Goal: Task Accomplishment & Management: Manage account settings

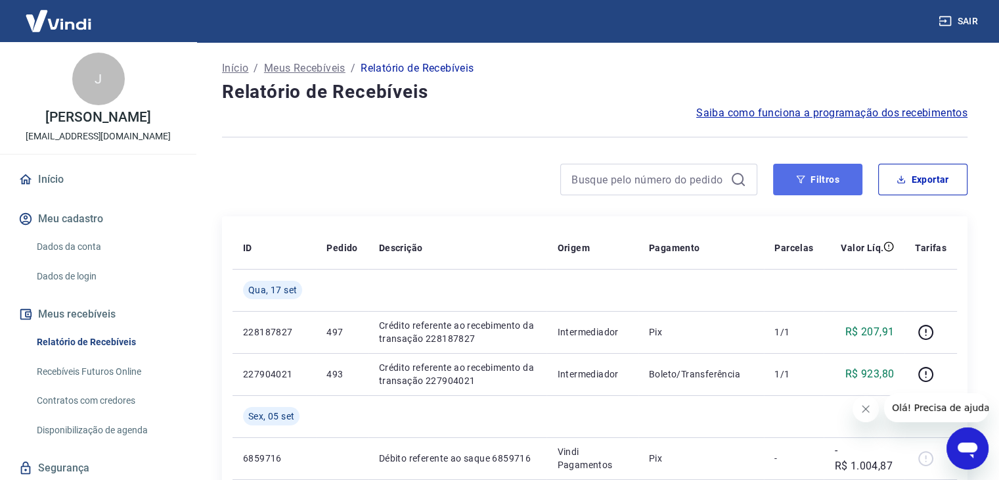
click at [834, 182] on button "Filtros" at bounding box center [817, 180] width 89 height 32
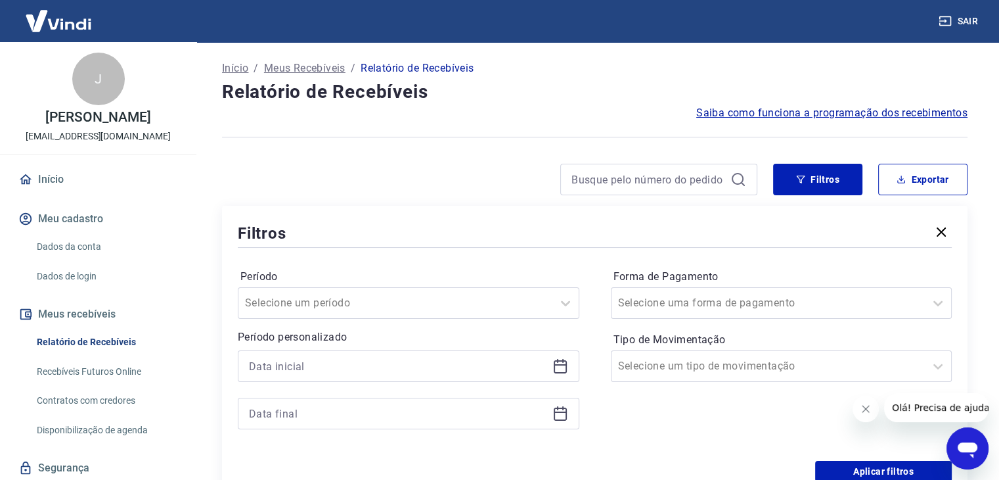
click at [556, 364] on icon at bounding box center [561, 366] width 16 height 16
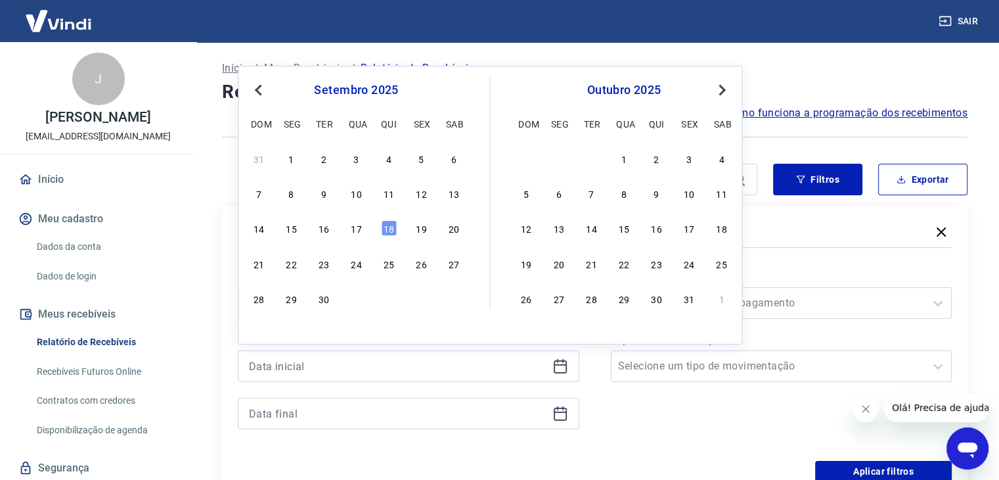
click at [252, 91] on button "Previous Month" at bounding box center [258, 90] width 16 height 16
click at [421, 160] on div "1" at bounding box center [421, 158] width 16 height 16
type input "01/08/2025"
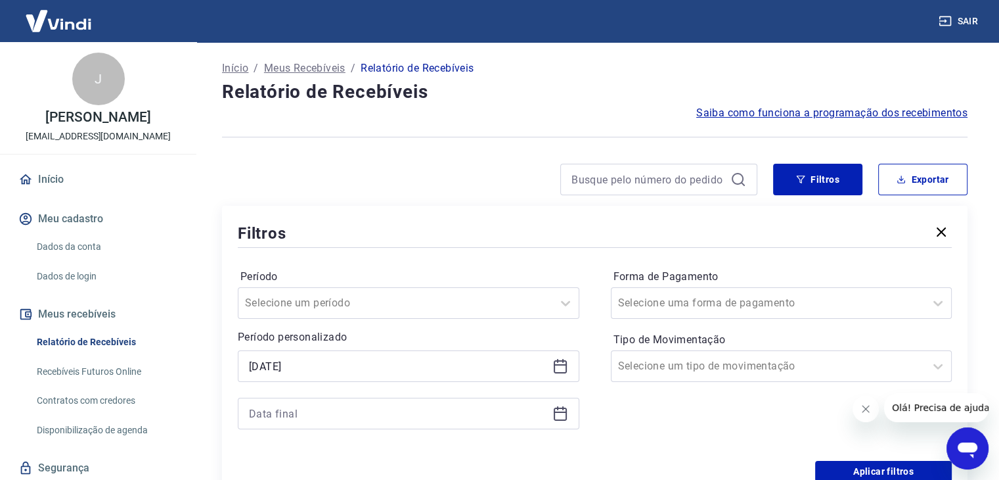
click at [573, 413] on div at bounding box center [409, 414] width 342 height 32
click at [564, 419] on icon at bounding box center [561, 413] width 16 height 16
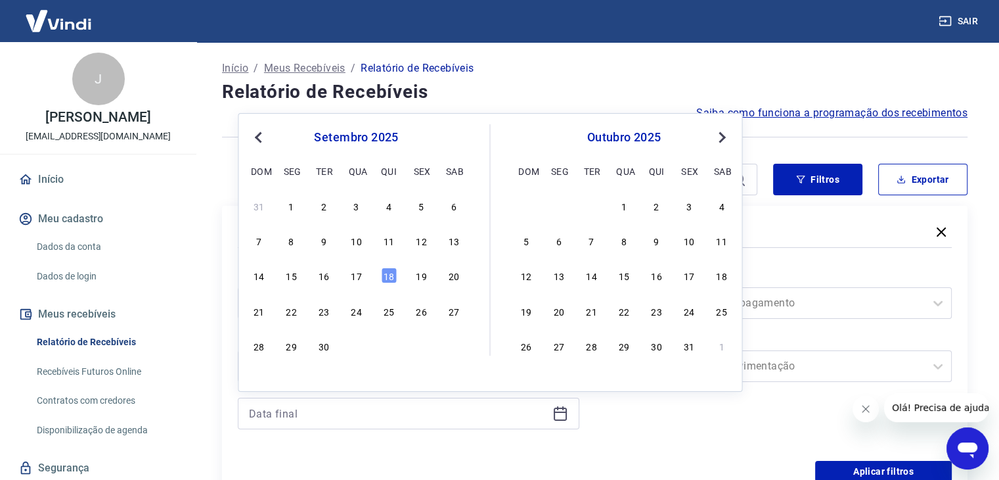
click at [260, 139] on span "Previous Month" at bounding box center [260, 136] width 0 height 15
click at [254, 373] on div "31" at bounding box center [259, 381] width 16 height 16
type input "31/08/2025"
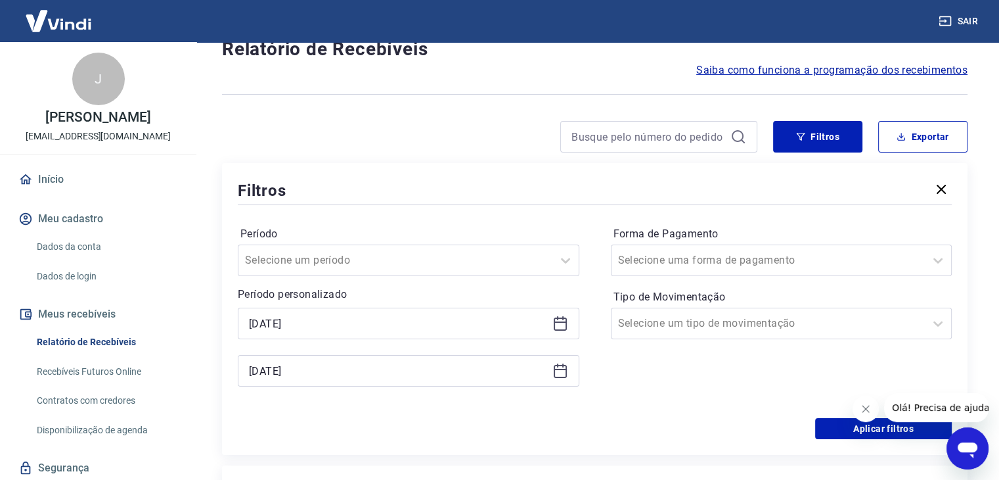
scroll to position [66, 0]
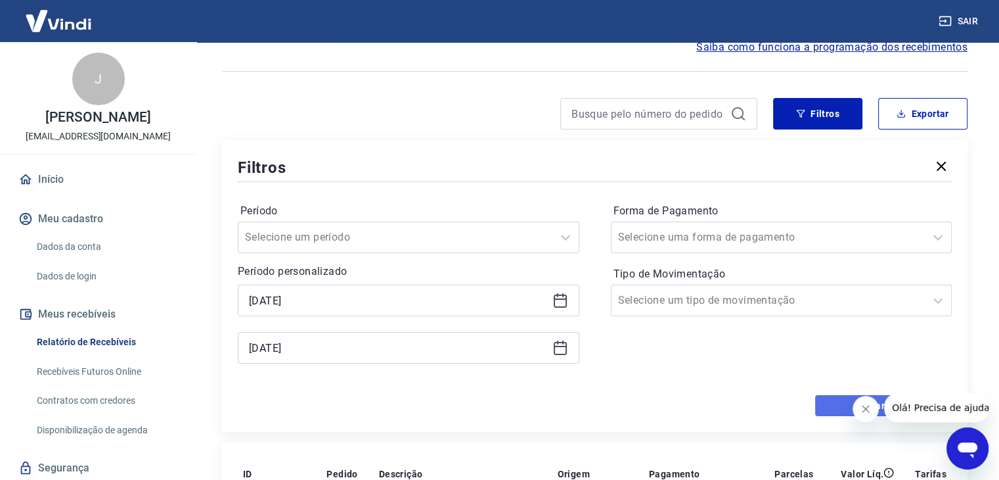
click at [833, 405] on button "Aplicar filtros" at bounding box center [883, 405] width 137 height 21
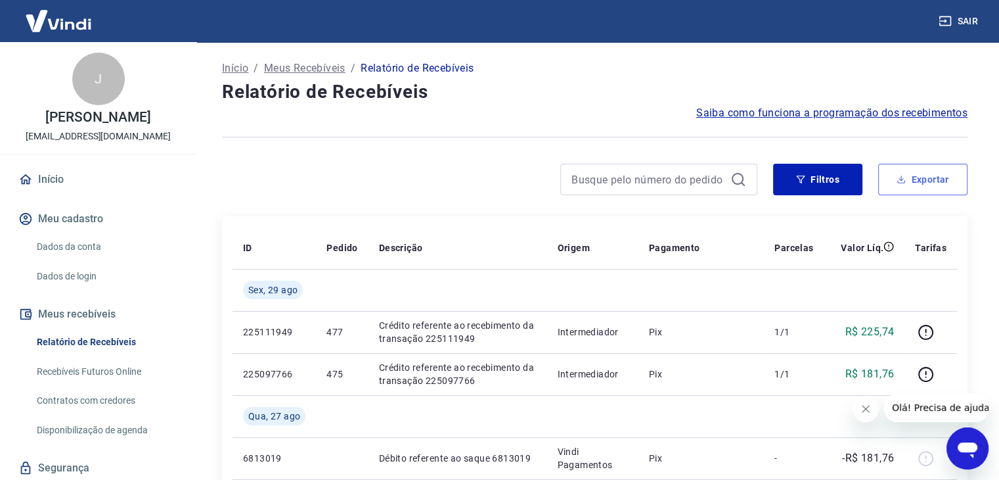
click at [936, 177] on button "Exportar" at bounding box center [923, 180] width 89 height 32
type input "01/08/2025"
type input "31/08/2025"
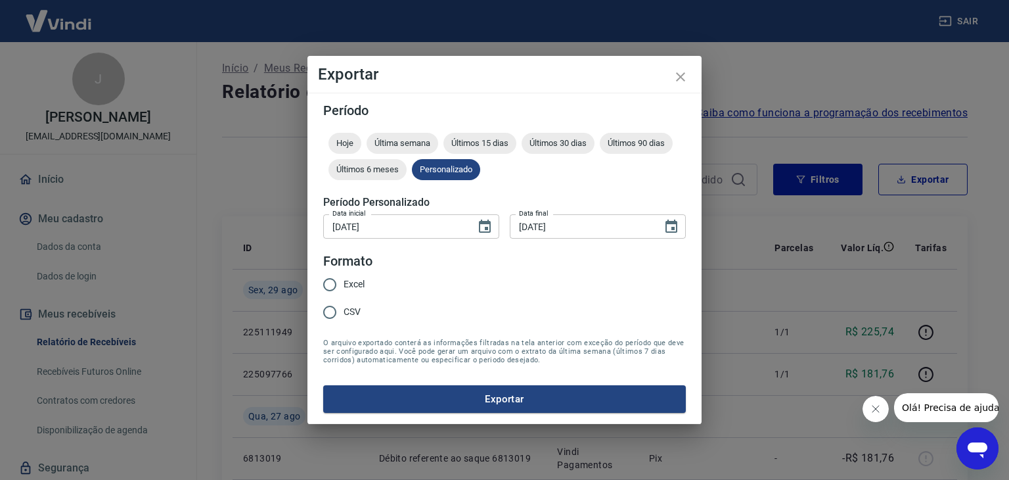
click at [334, 282] on input "Excel" at bounding box center [330, 285] width 28 height 28
radio input "true"
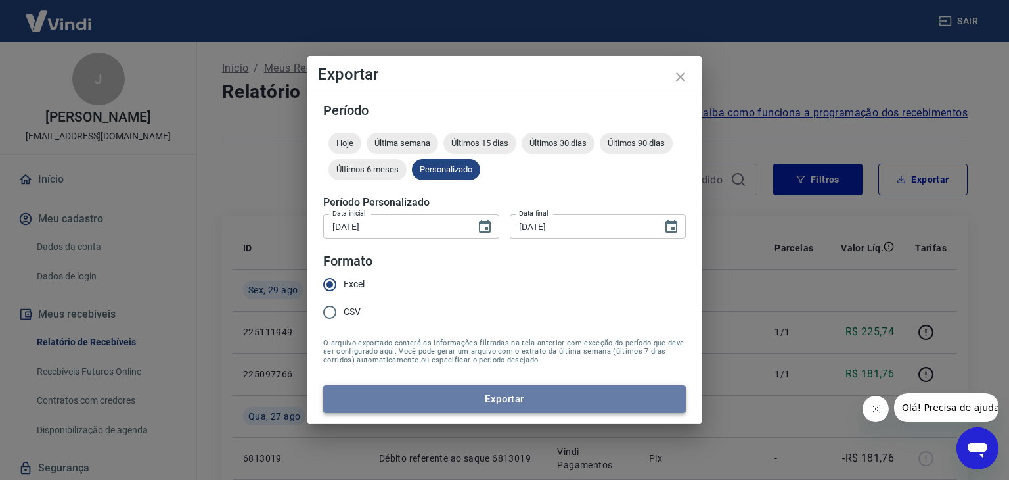
click at [491, 403] on button "Exportar" at bounding box center [504, 399] width 363 height 28
